Goal: Task Accomplishment & Management: Use online tool/utility

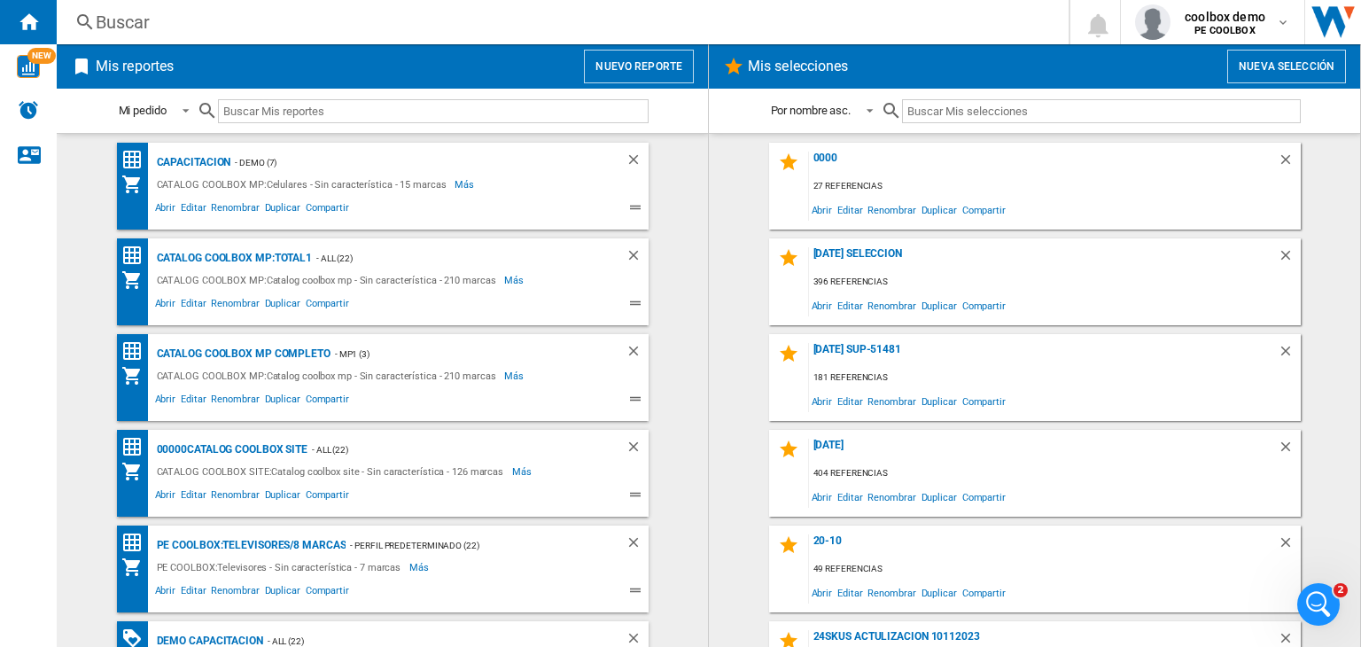
click at [406, 21] on div "Buscar" at bounding box center [559, 22] width 927 height 25
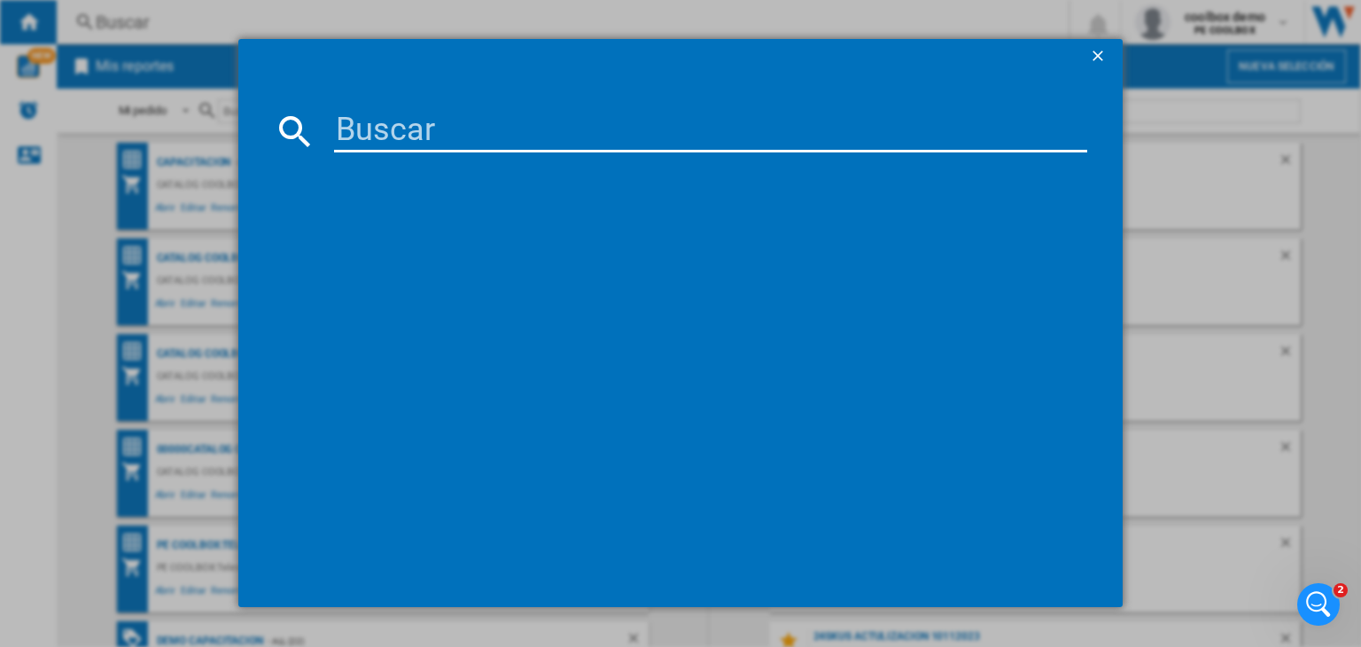
click at [1091, 61] on ng-md-icon "getI18NText('BUTTONS.CLOSE_DIALOG')" at bounding box center [1099, 57] width 21 height 21
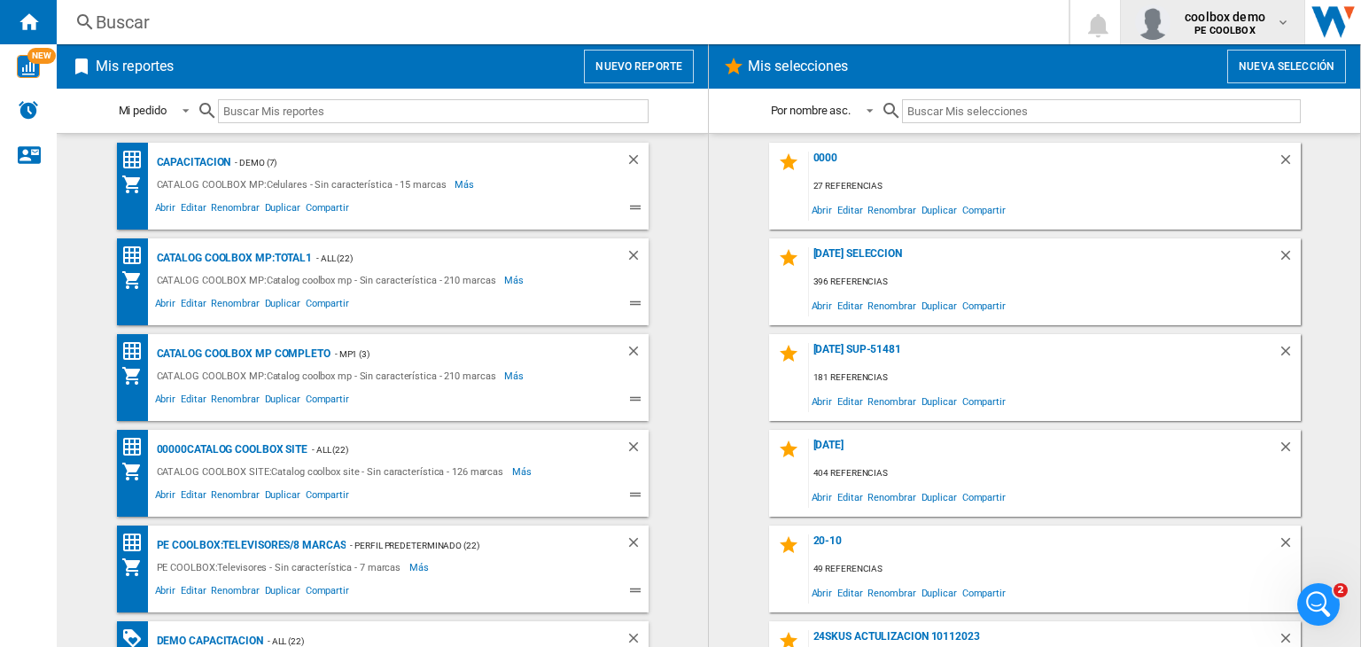
click at [1216, 33] on b "PE COOLBOX" at bounding box center [1224, 31] width 60 height 12
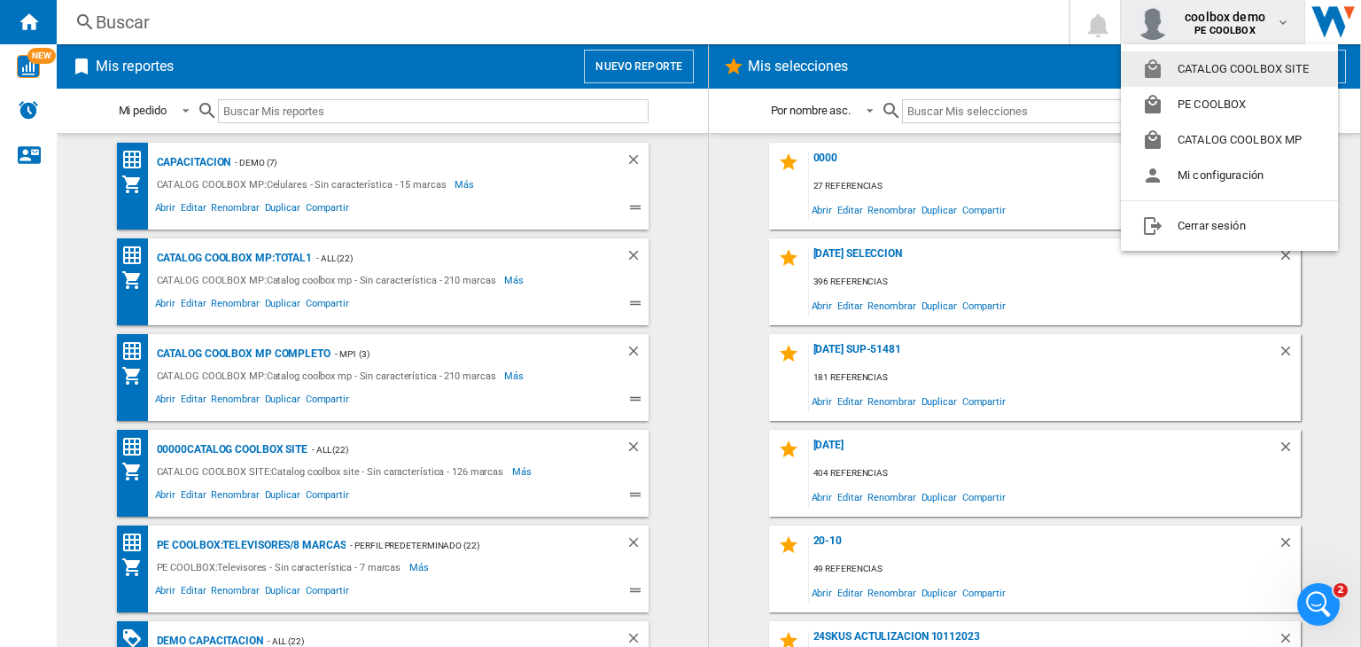
click at [1210, 77] on button "CATALOG COOLBOX SITE" at bounding box center [1229, 68] width 217 height 35
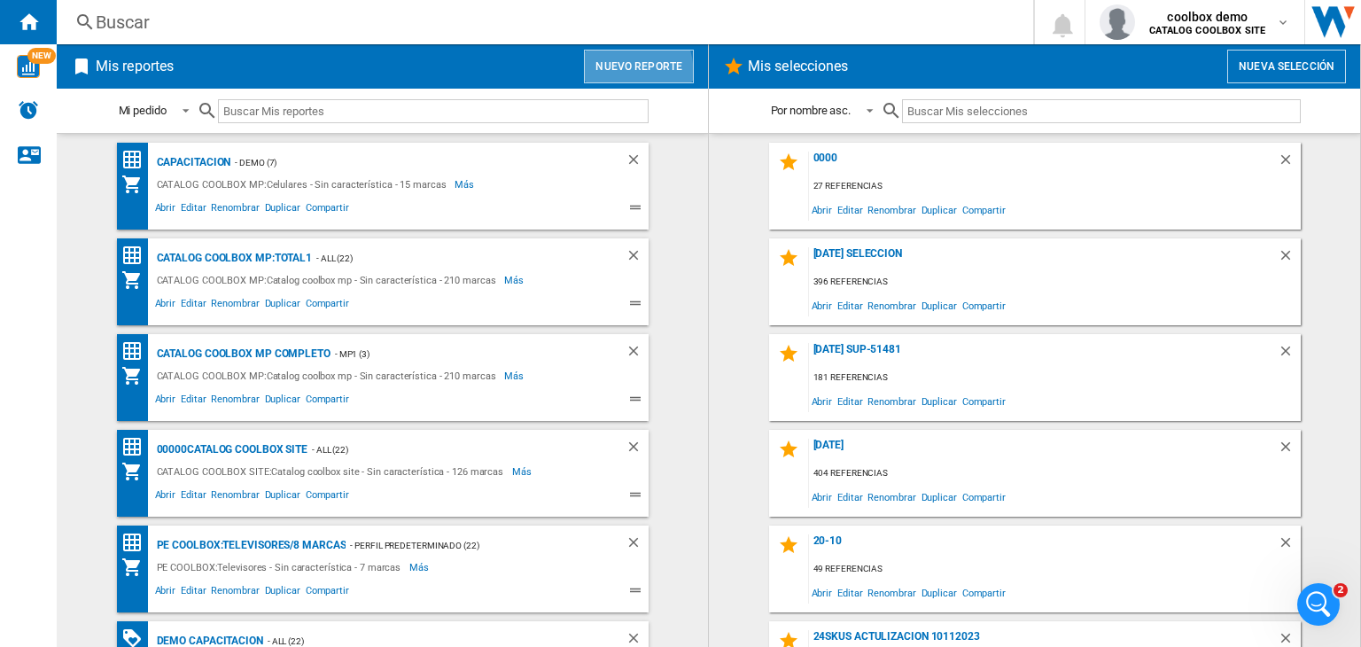
click at [620, 72] on button "Nuevo reporte" at bounding box center [639, 67] width 110 height 34
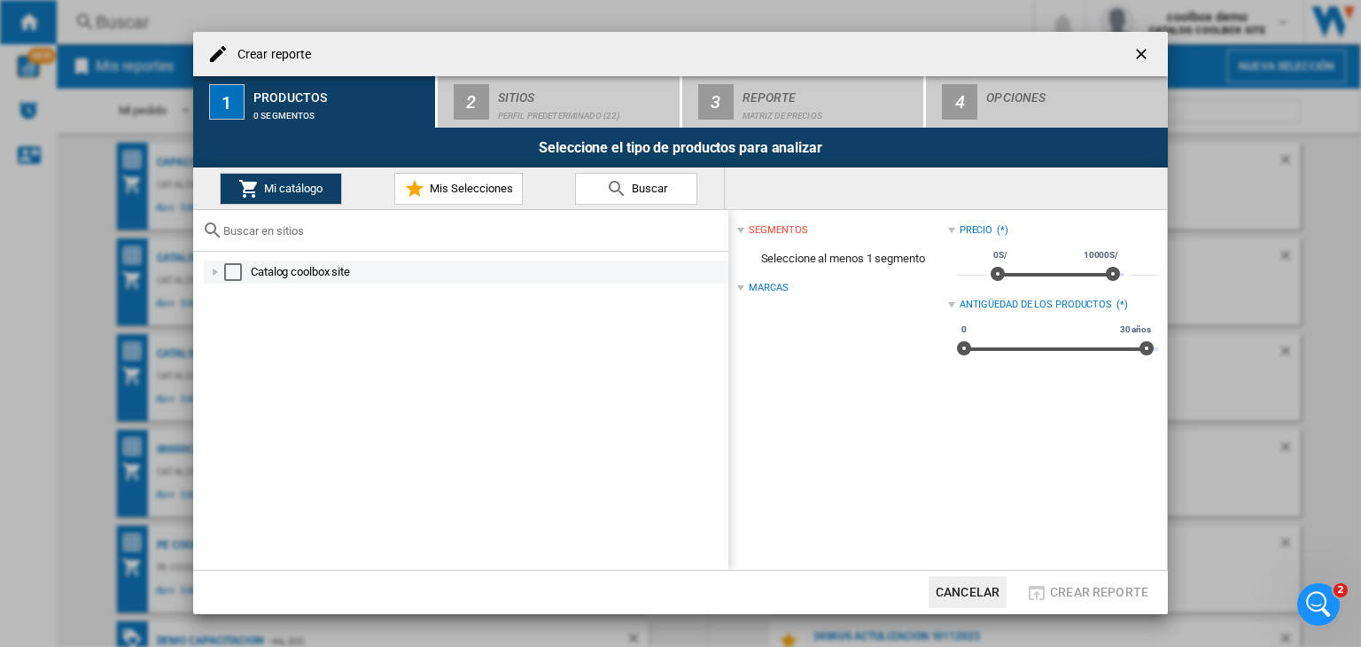
click at [233, 276] on div "Select" at bounding box center [233, 272] width 18 height 18
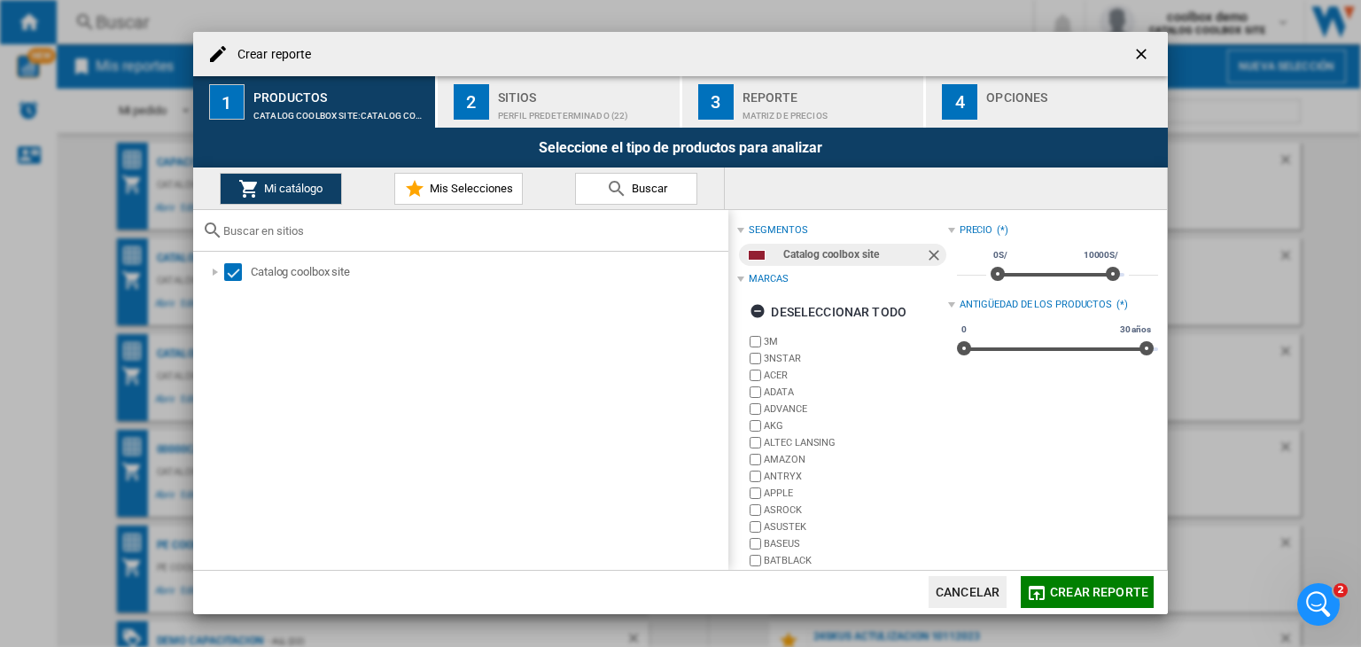
click at [1079, 593] on span "Crear reporte" at bounding box center [1099, 592] width 98 height 14
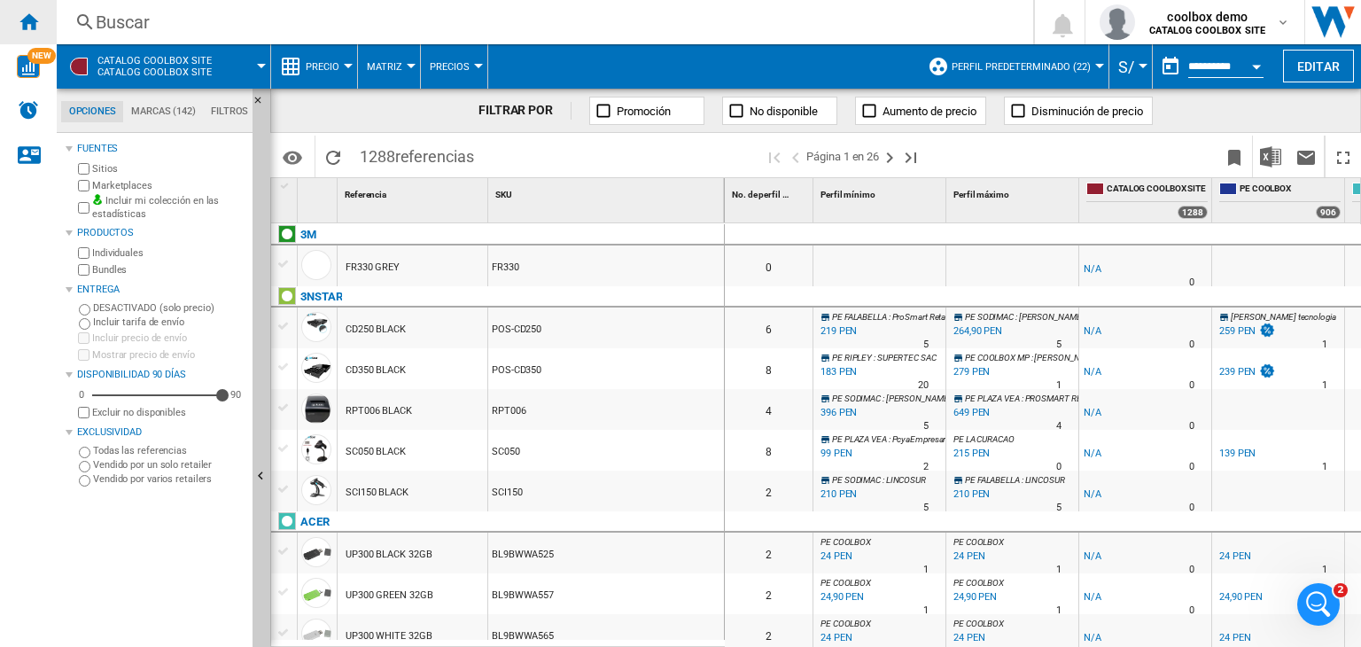
click at [17, 15] on div "Inicio" at bounding box center [28, 22] width 57 height 44
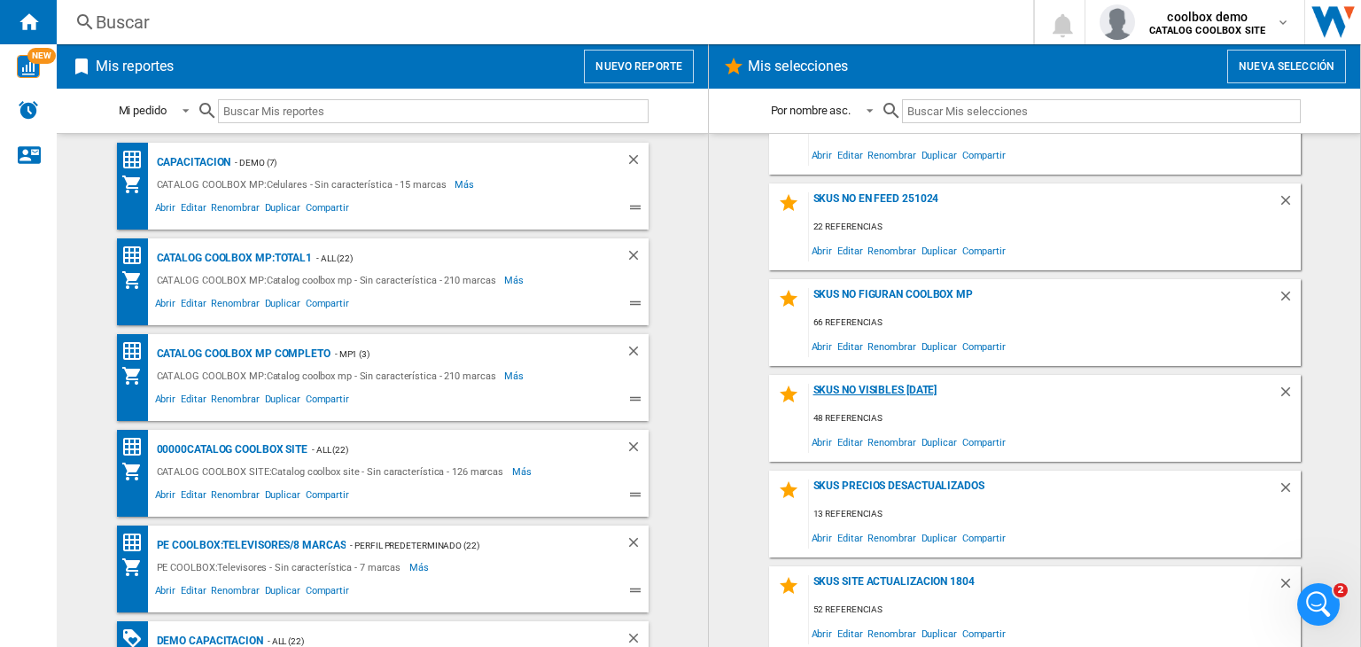
click at [904, 391] on div "skus no visibles [DATE]" at bounding box center [1043, 396] width 469 height 24
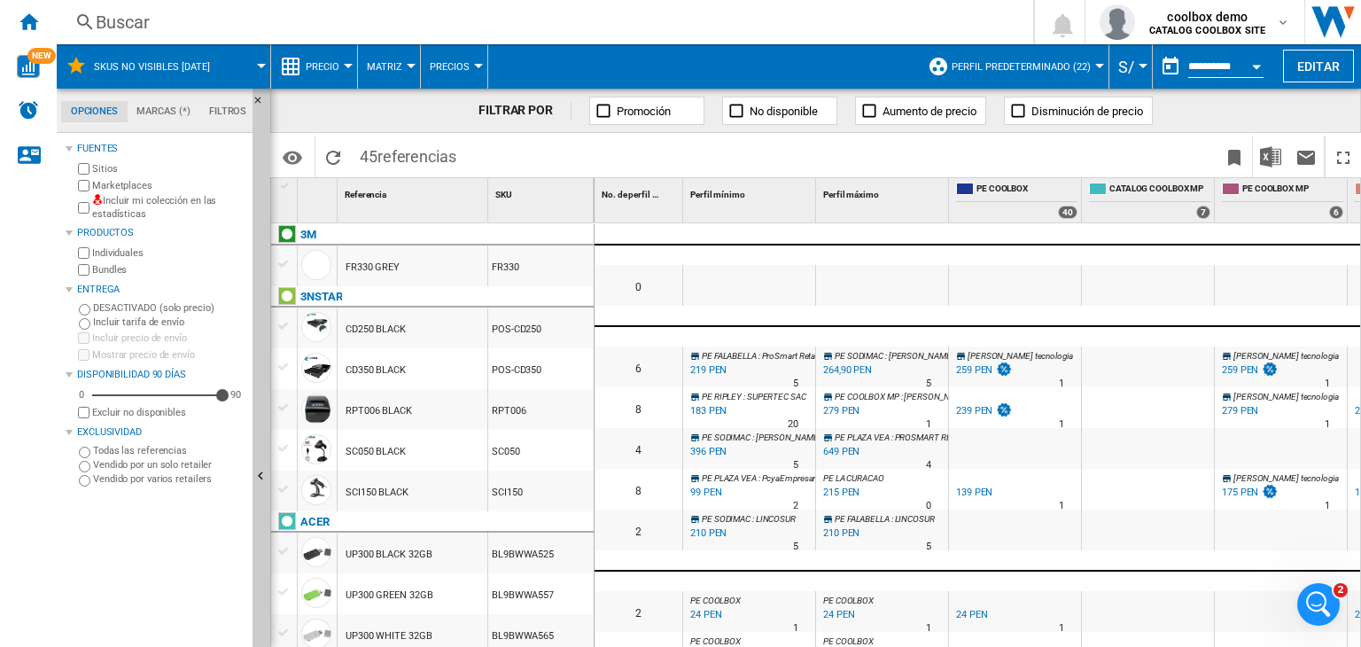
click at [96, 210] on label "Incluir mi colección en las estadísticas" at bounding box center [168, 207] width 153 height 27
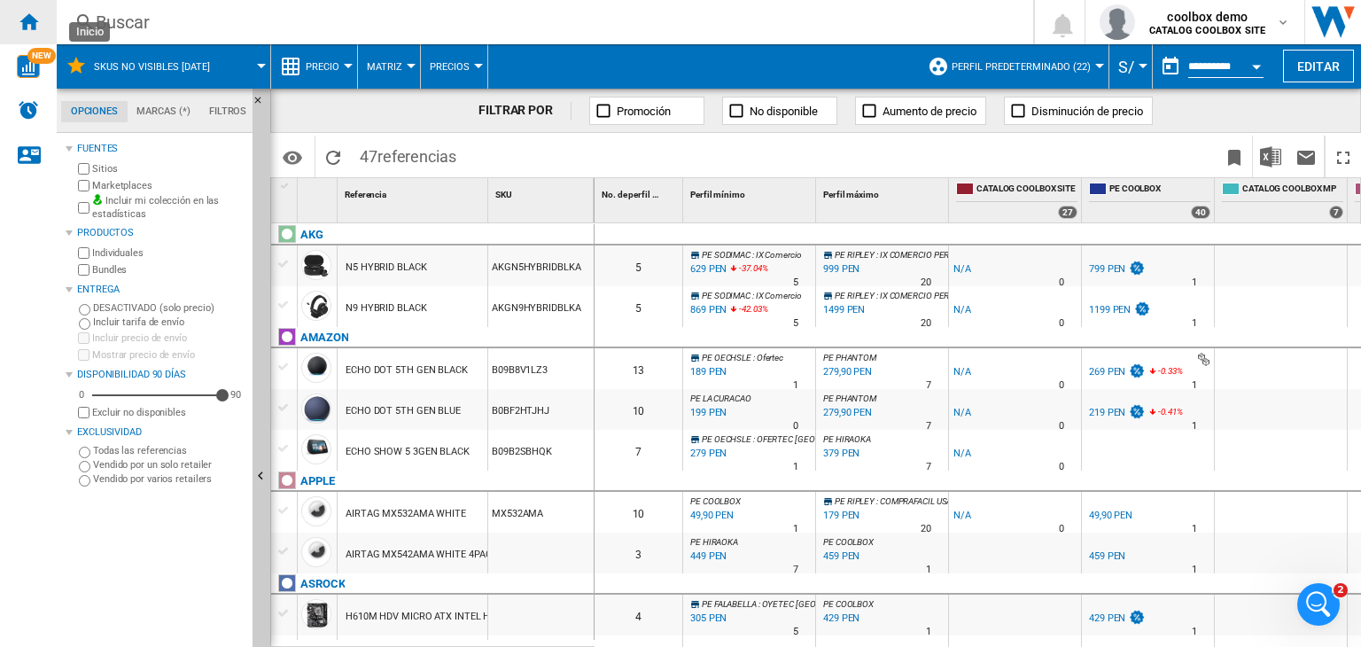
click at [42, 10] on div "Inicio" at bounding box center [28, 22] width 57 height 44
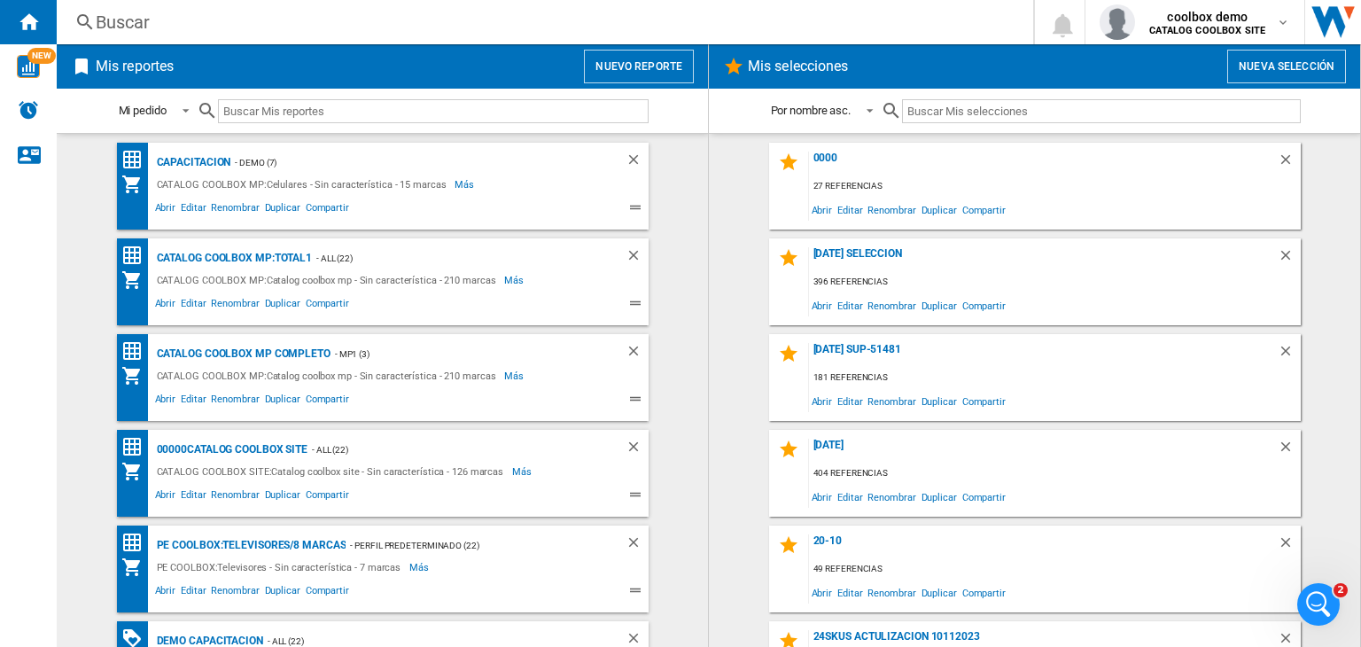
click at [635, 75] on button "Nuevo reporte" at bounding box center [639, 67] width 110 height 34
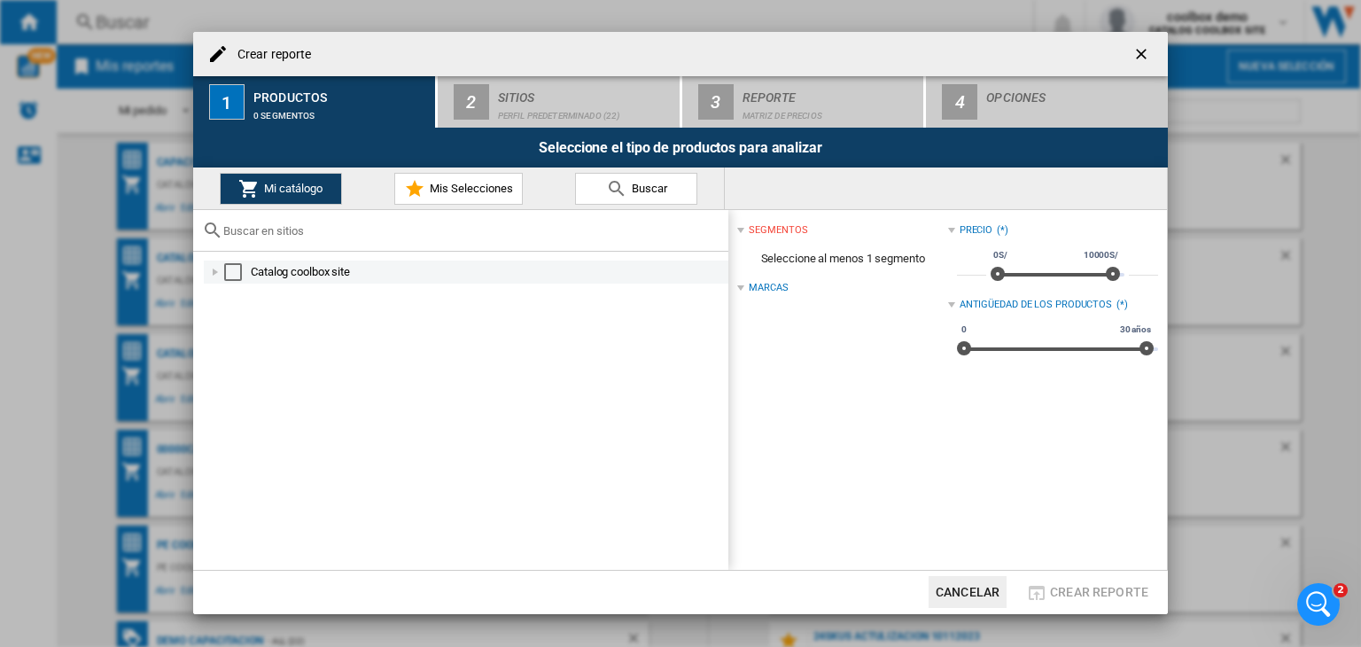
click at [242, 270] on md-checkbox "Select" at bounding box center [237, 272] width 27 height 18
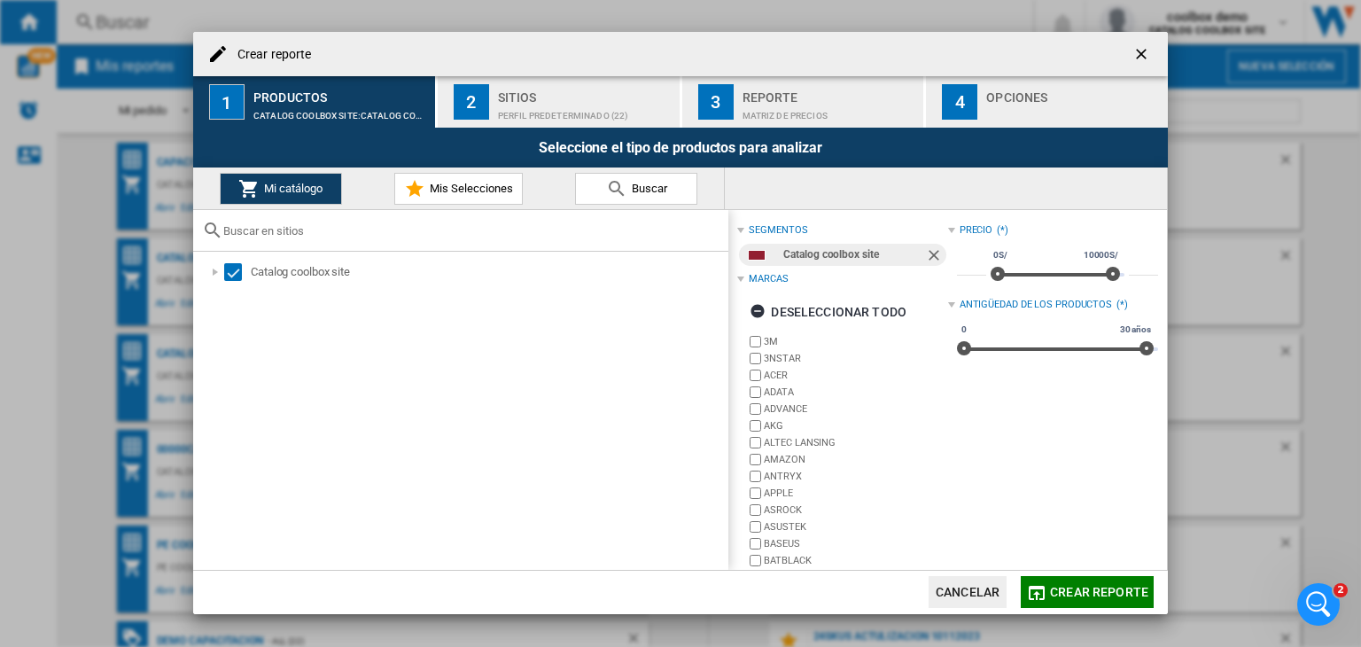
click at [1061, 604] on button "Crear reporte" at bounding box center [1087, 592] width 133 height 32
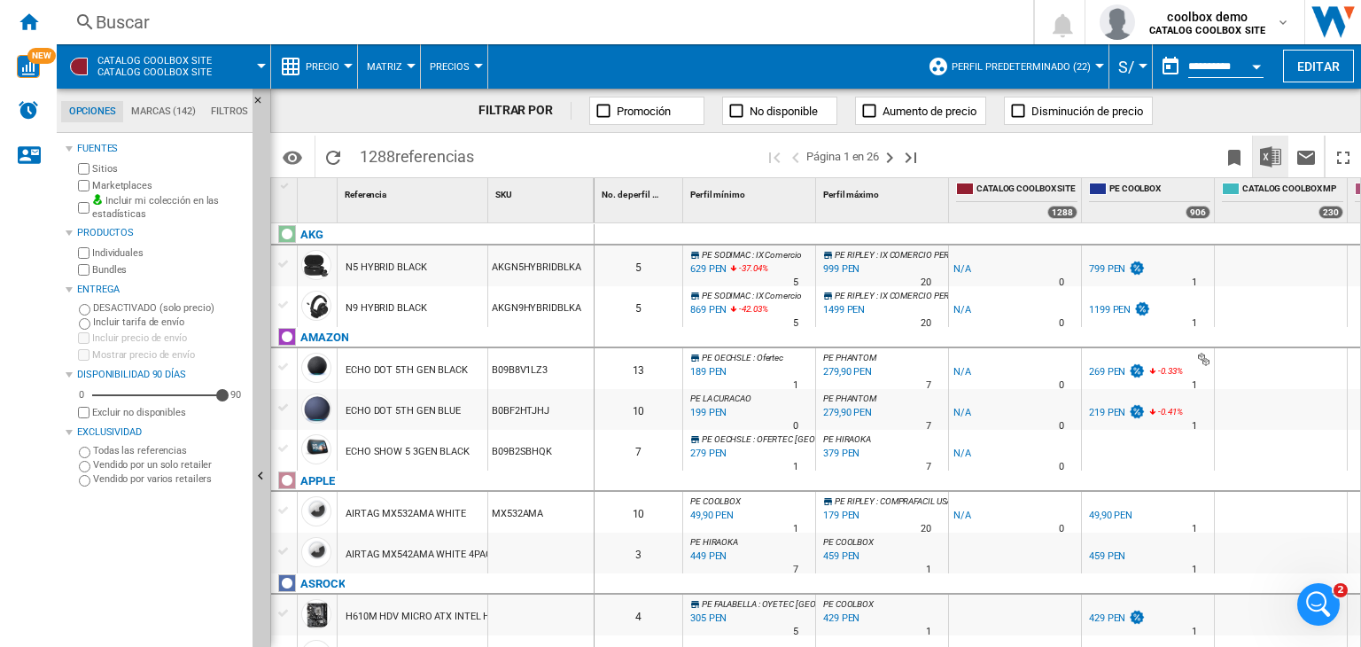
click at [1264, 160] on img "Descargar en Excel" at bounding box center [1270, 156] width 21 height 21
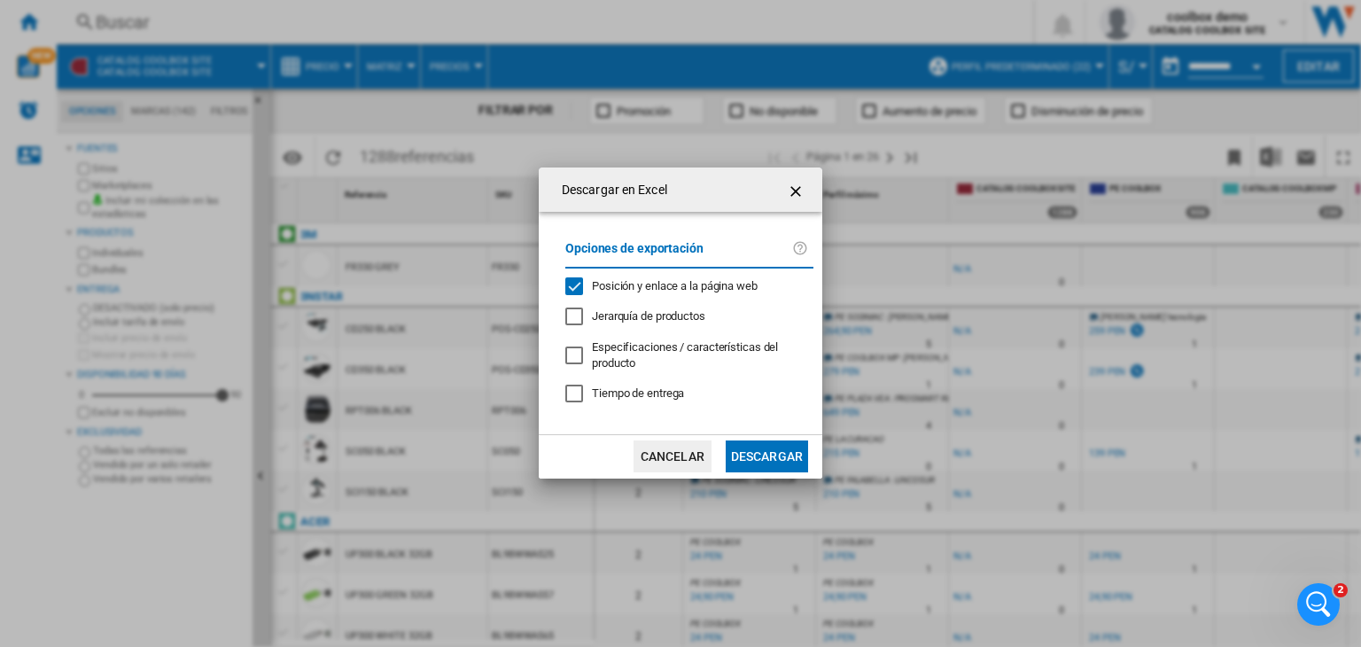
click at [754, 459] on button "Descargar" at bounding box center [767, 456] width 82 height 32
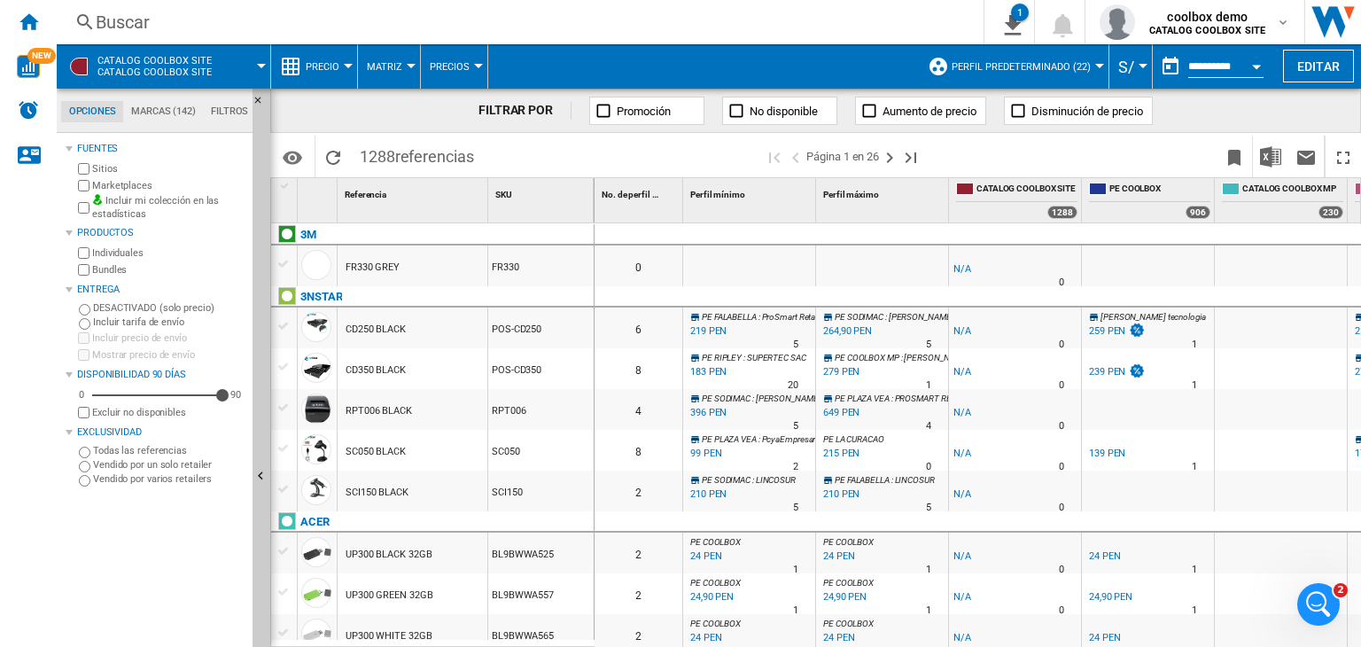
click at [383, 31] on div "Buscar" at bounding box center [517, 22] width 842 height 25
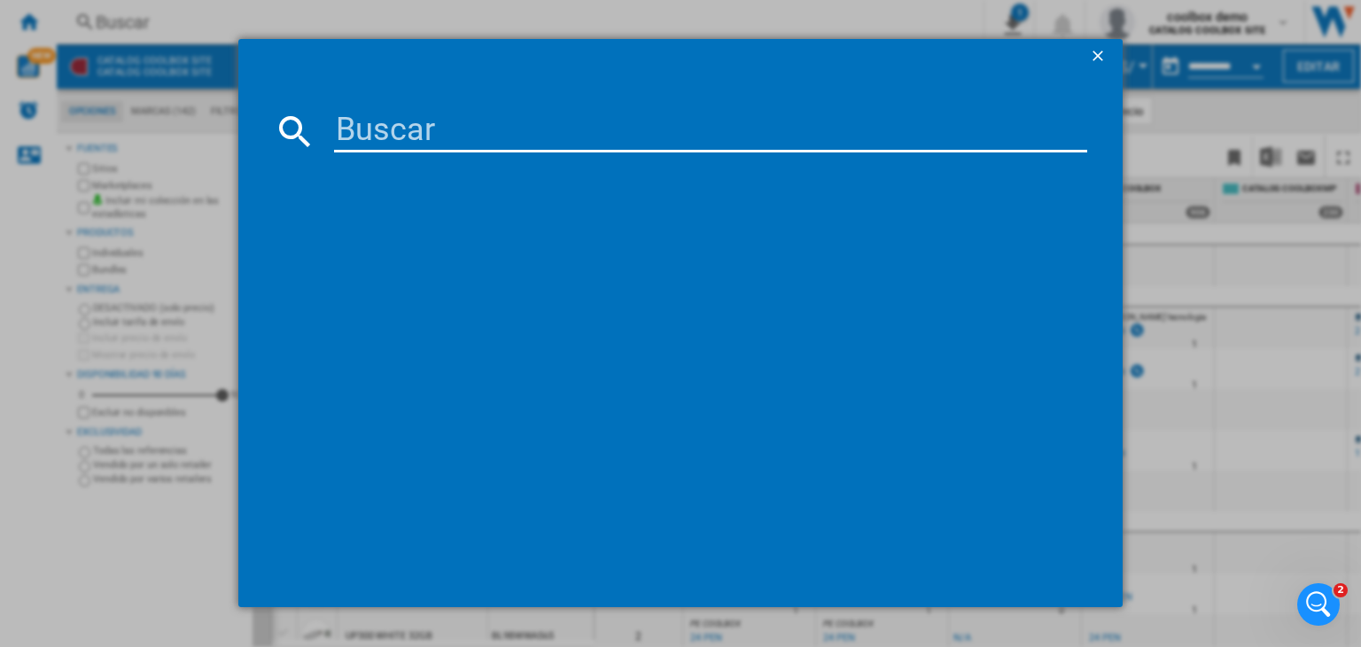
click at [453, 128] on input at bounding box center [710, 131] width 753 height 43
type input "90MXBH60A0UAYZ"
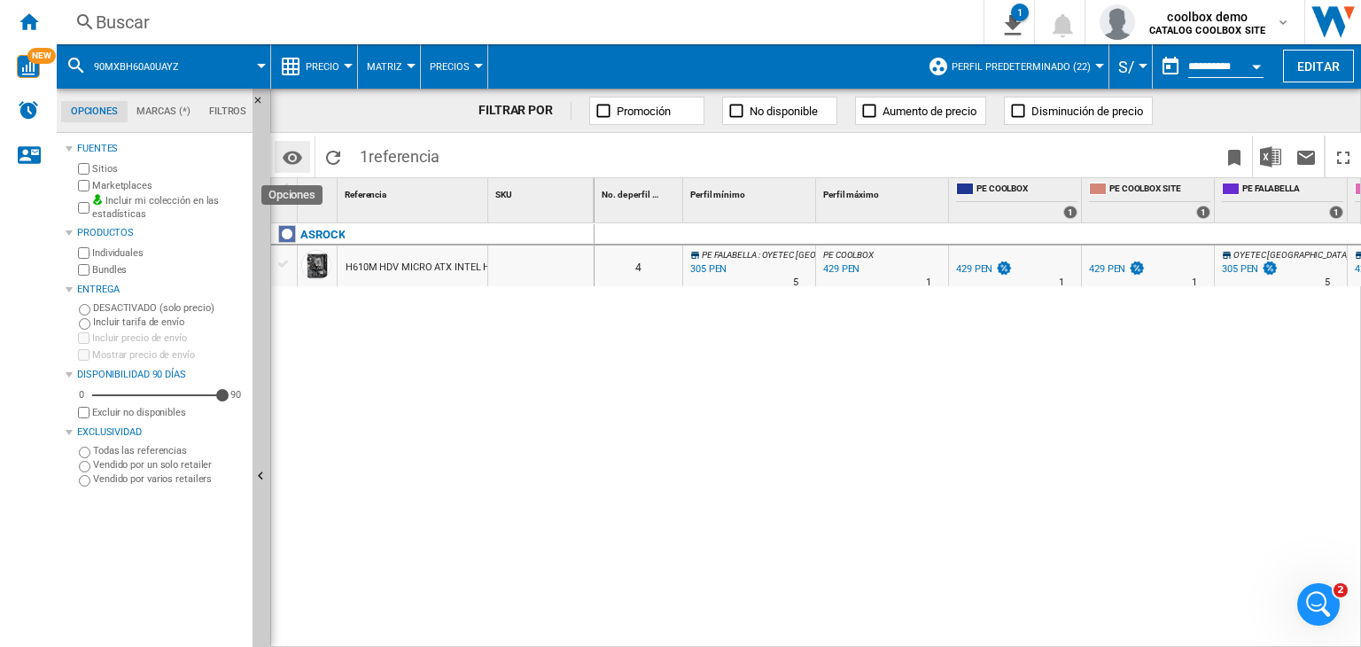
click at [297, 157] on md-icon "Opciones" at bounding box center [292, 157] width 21 height 21
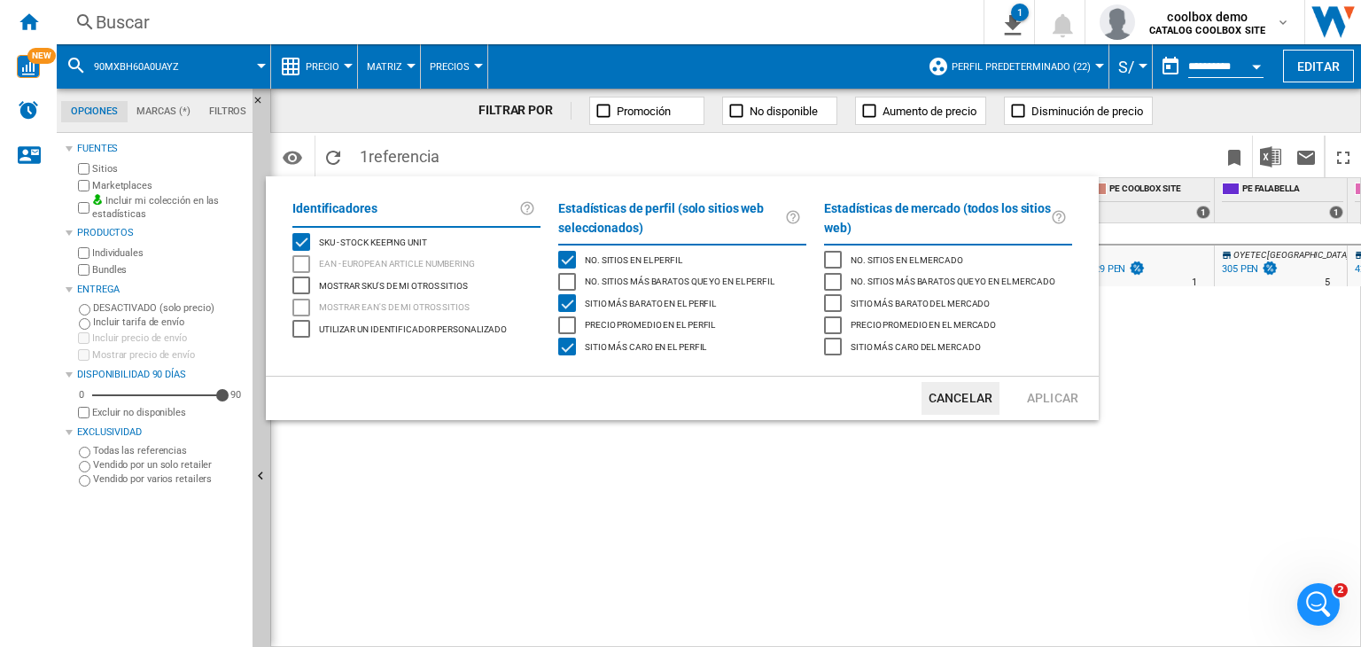
click at [434, 291] on span "Mostrar SKU'S de mi otros sitios" at bounding box center [393, 284] width 149 height 12
click at [1055, 402] on button "Aplicar" at bounding box center [1053, 398] width 78 height 33
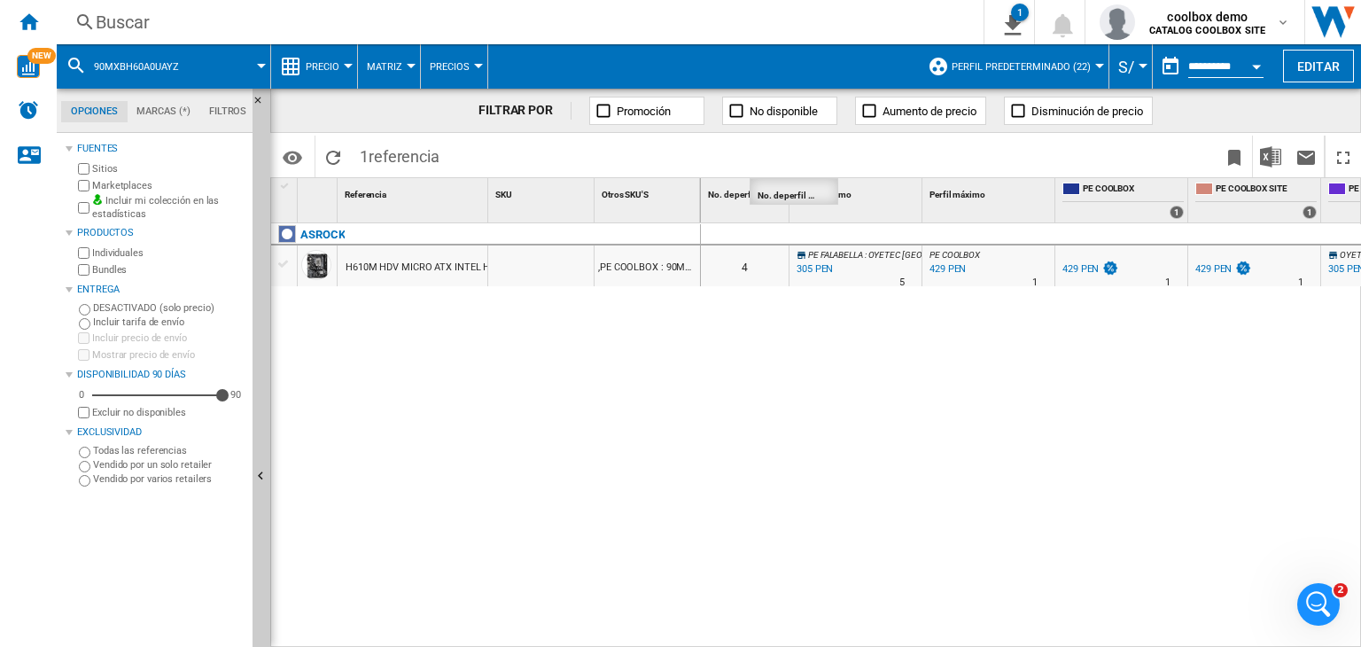
drag, startPoint x: 705, startPoint y: 203, endPoint x: 762, endPoint y: 202, distance: 56.7
drag, startPoint x: 696, startPoint y: 202, endPoint x: 780, endPoint y: 202, distance: 84.2
